Goal: Task Accomplishment & Management: Manage account settings

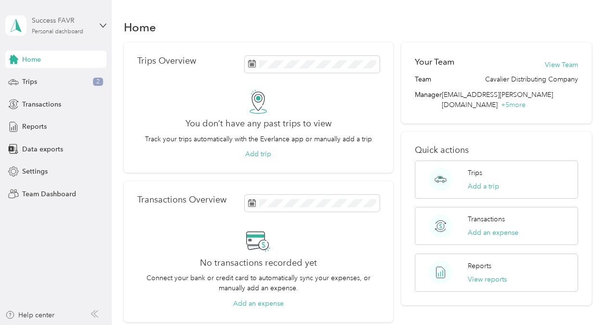
click at [85, 21] on div "Success FAVR" at bounding box center [62, 20] width 60 height 10
click at [40, 118] on div "Log out" at bounding box center [32, 123] width 37 height 10
